Goal: Task Accomplishment & Management: Use online tool/utility

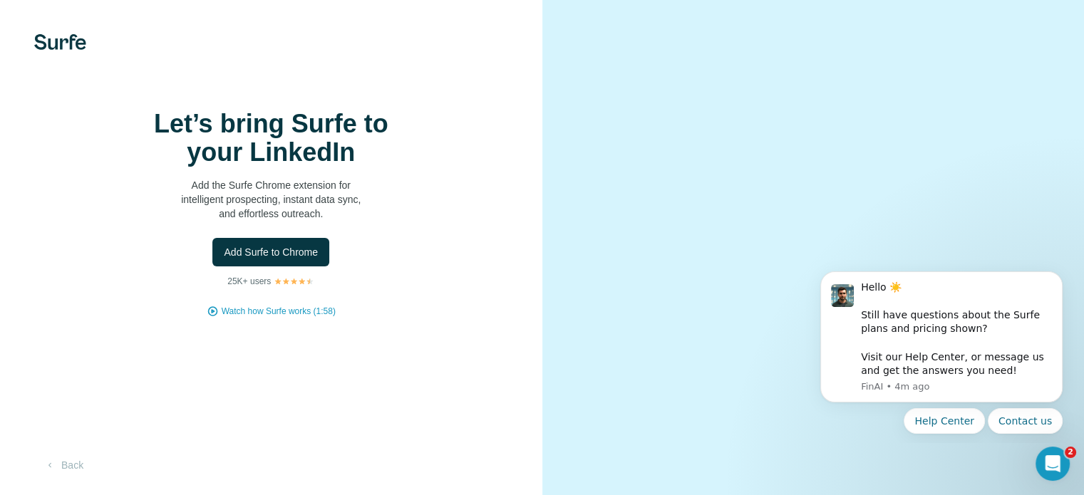
scroll to position [88, 0]
click at [61, 461] on button "Back" at bounding box center [63, 466] width 59 height 26
click at [283, 245] on span "Add Surfe to Chrome" at bounding box center [271, 252] width 94 height 14
click at [65, 233] on div "Let’s bring Surfe to your LinkedIn Add the Surfe Chrome extension for intellige…" at bounding box center [271, 214] width 485 height 208
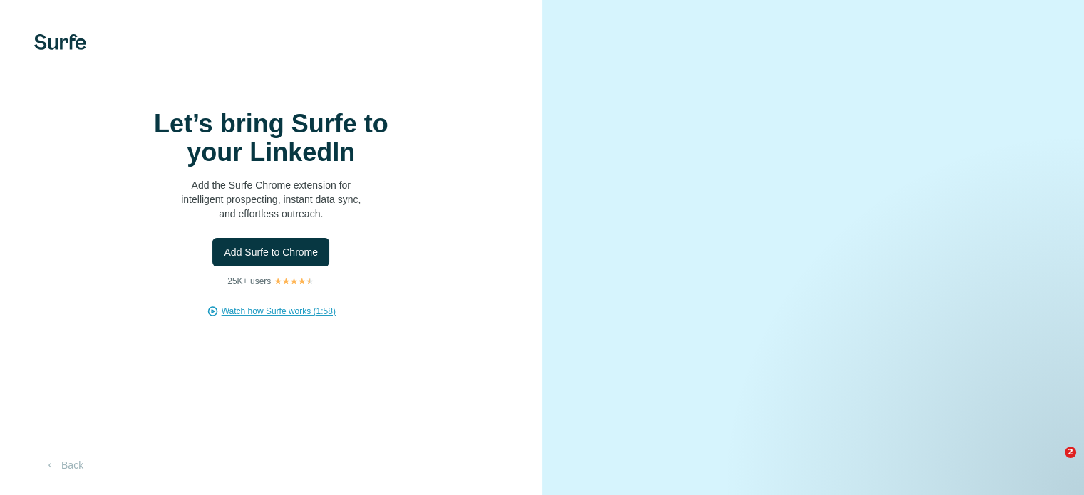
click at [247, 318] on span "Watch how Surfe works (1:58)" at bounding box center [279, 311] width 114 height 13
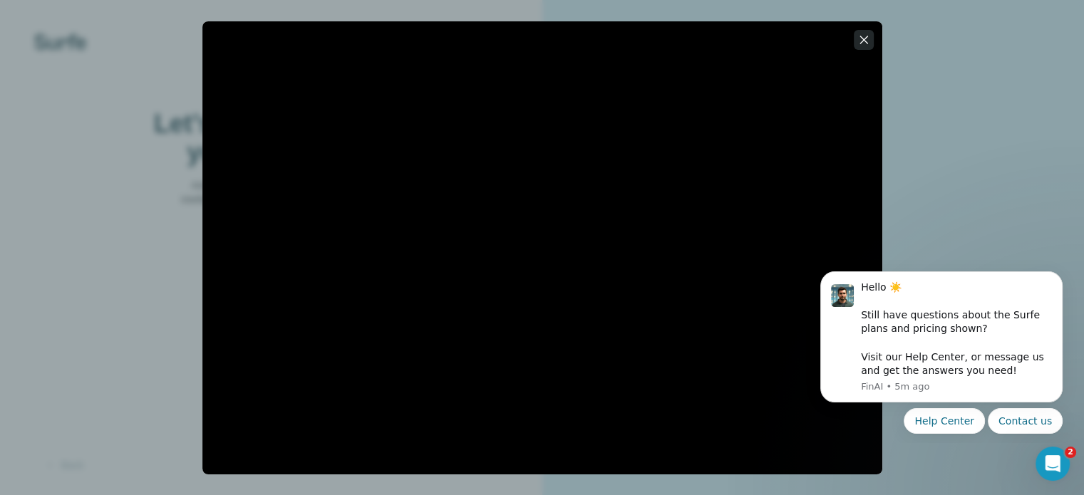
click at [862, 42] on icon "button" at bounding box center [864, 40] width 14 height 14
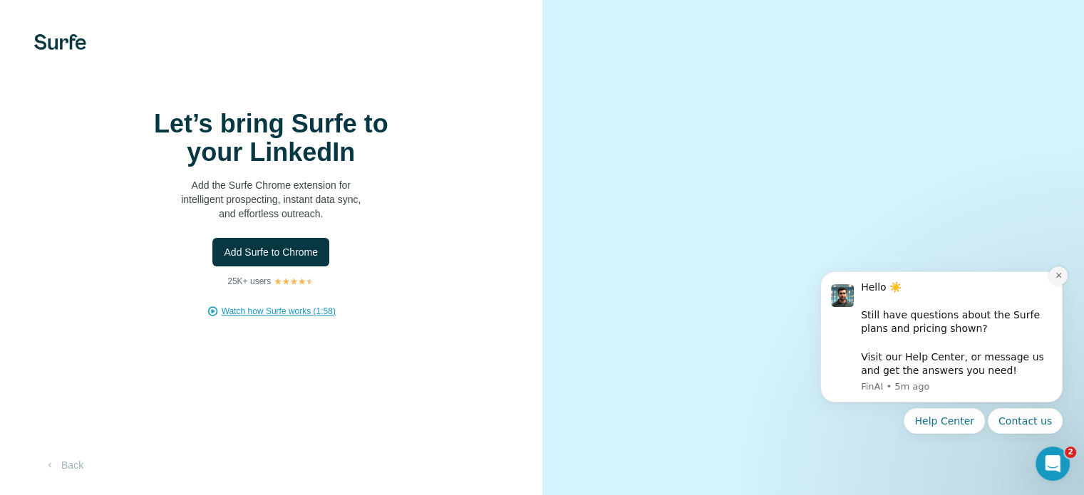
click at [1060, 273] on icon "Dismiss notification" at bounding box center [1059, 276] width 8 height 8
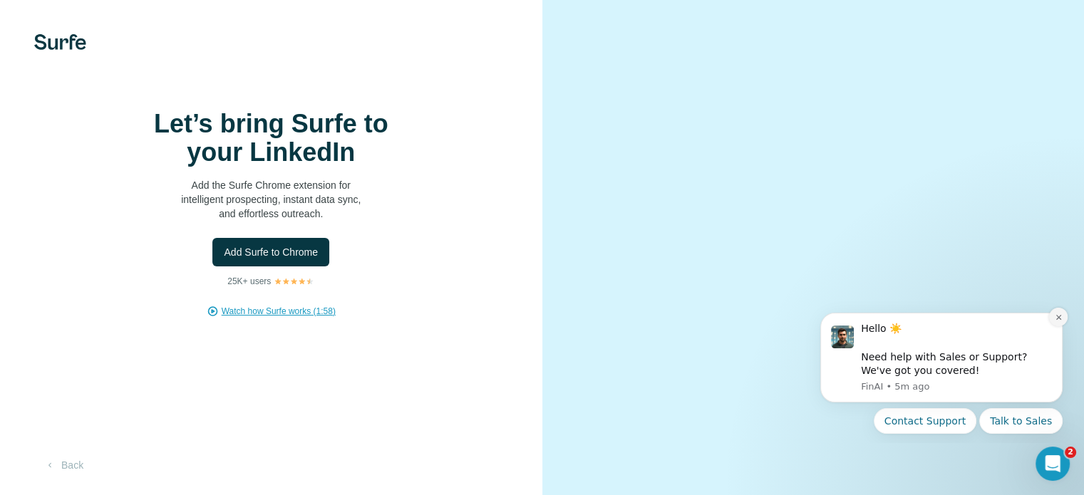
click at [1057, 314] on icon "Dismiss notification" at bounding box center [1059, 318] width 8 height 8
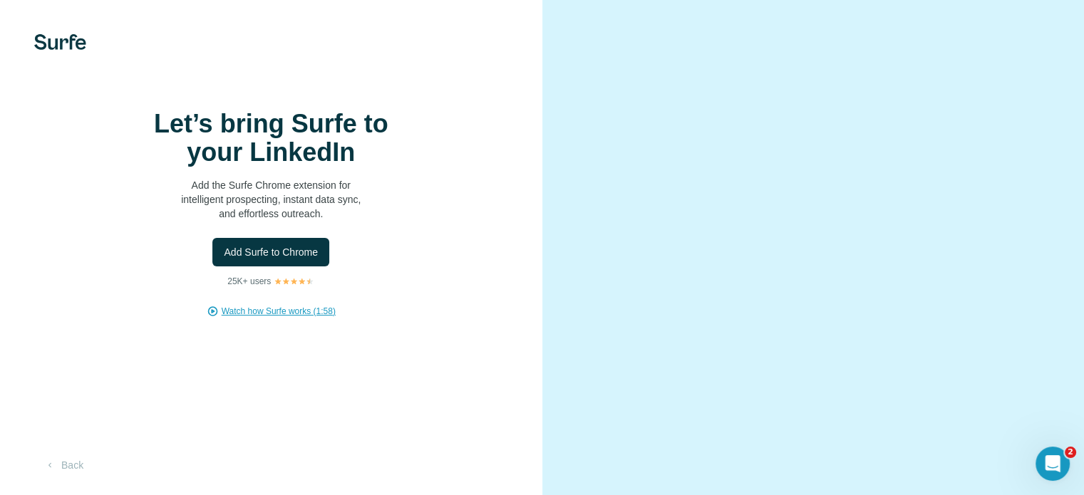
scroll to position [88, 0]
click at [259, 245] on span "Add Surfe to Chrome" at bounding box center [271, 252] width 94 height 14
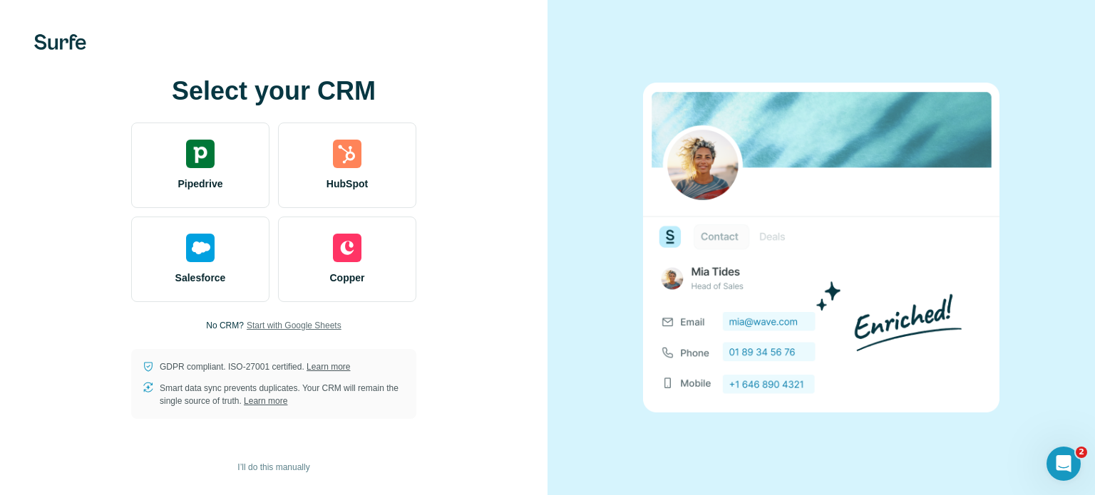
click at [277, 326] on span "Start with Google Sheets" at bounding box center [294, 325] width 95 height 13
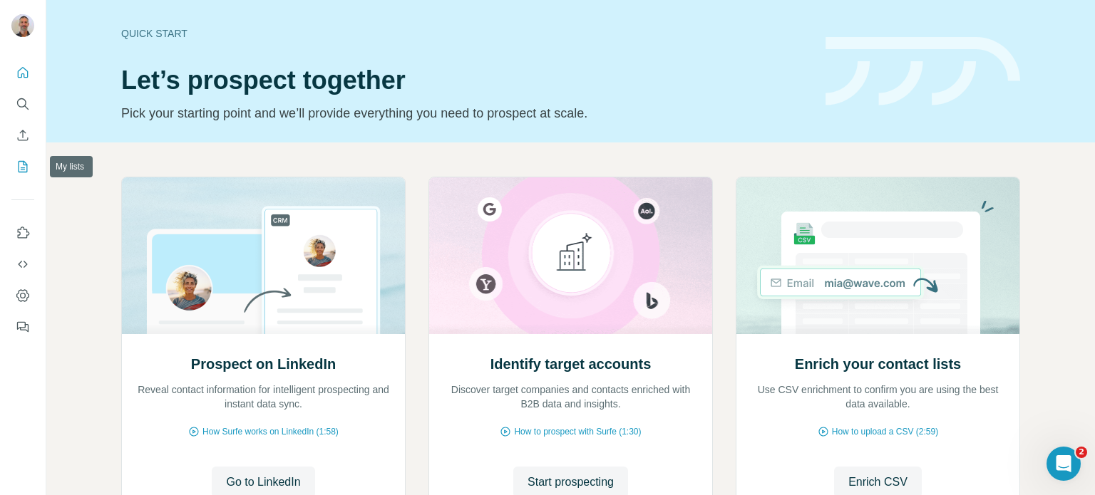
click at [19, 162] on icon "My lists" at bounding box center [23, 166] width 9 height 11
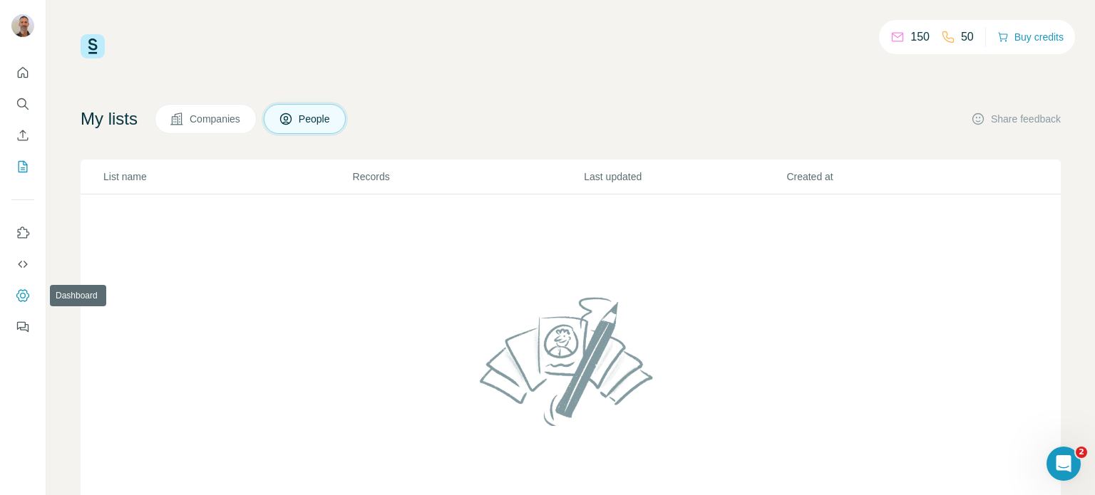
click at [20, 291] on icon "Dashboard" at bounding box center [23, 296] width 14 height 14
